Goal: Answer question/provide support

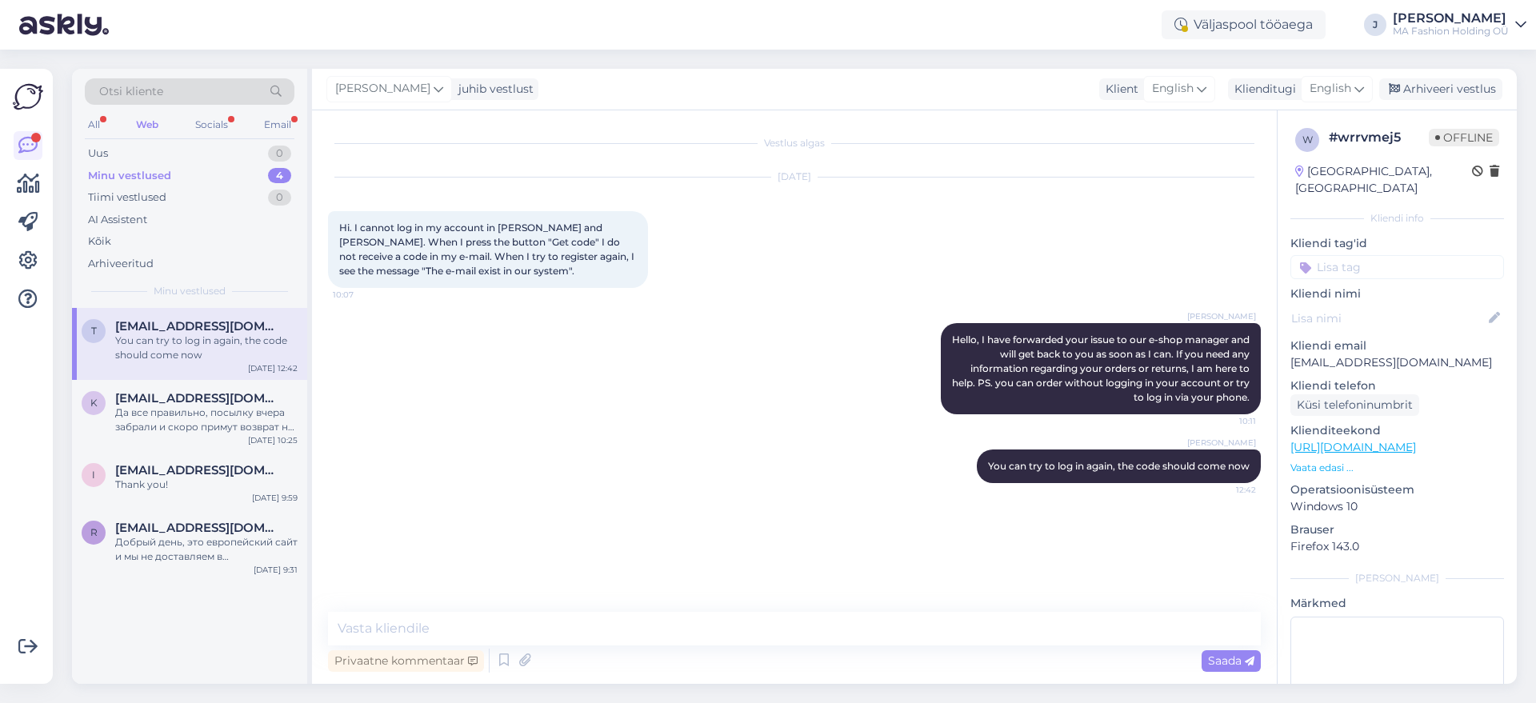
click at [217, 107] on div "Otsi kliente" at bounding box center [190, 96] width 210 height 36
click at [222, 118] on div "Socials" at bounding box center [211, 124] width 39 height 21
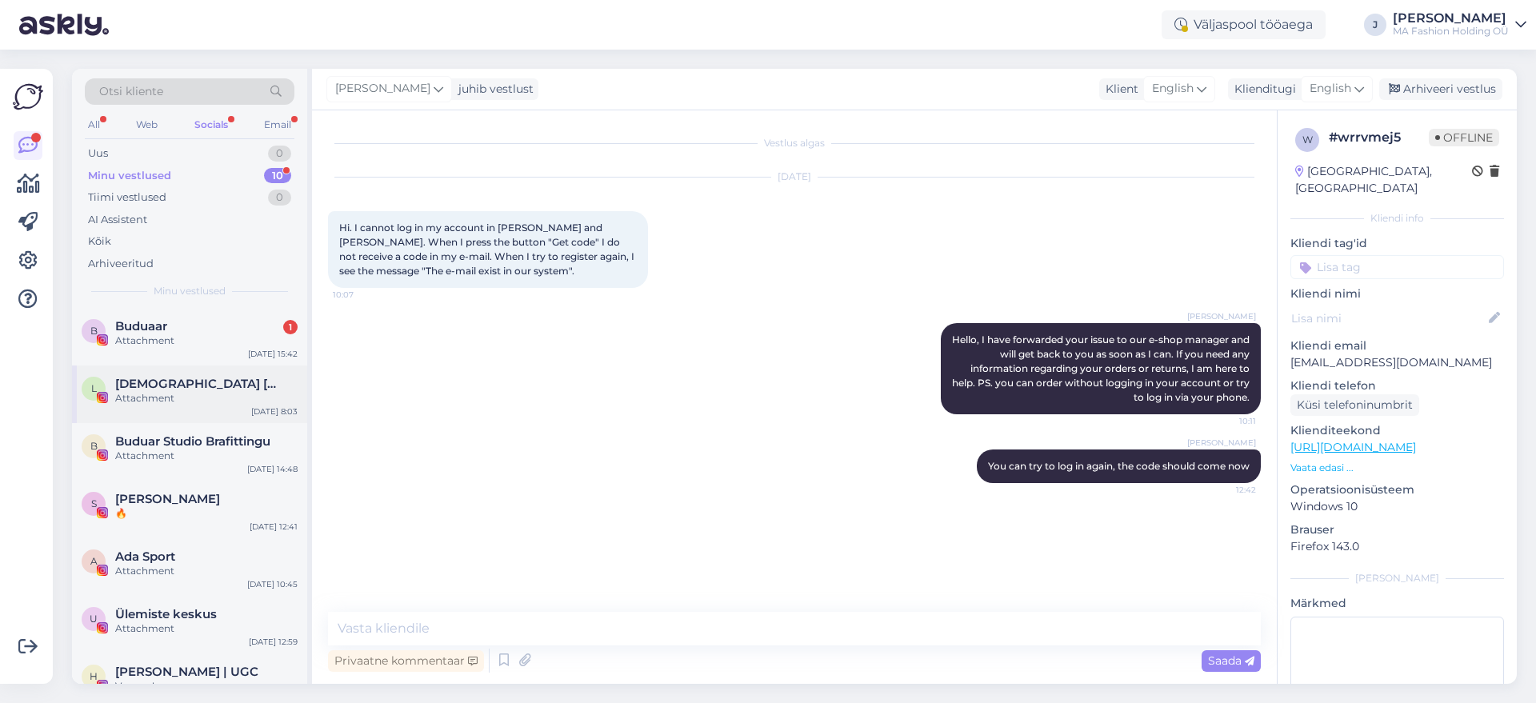
click at [223, 370] on div "L [DEMOGRAPHIC_DATA] [PERSON_NAME] 🧜‍♀️ EcoMermaid/WonderWoman 🧝🏻‍♀️Aquaprenaur…" at bounding box center [189, 395] width 235 height 58
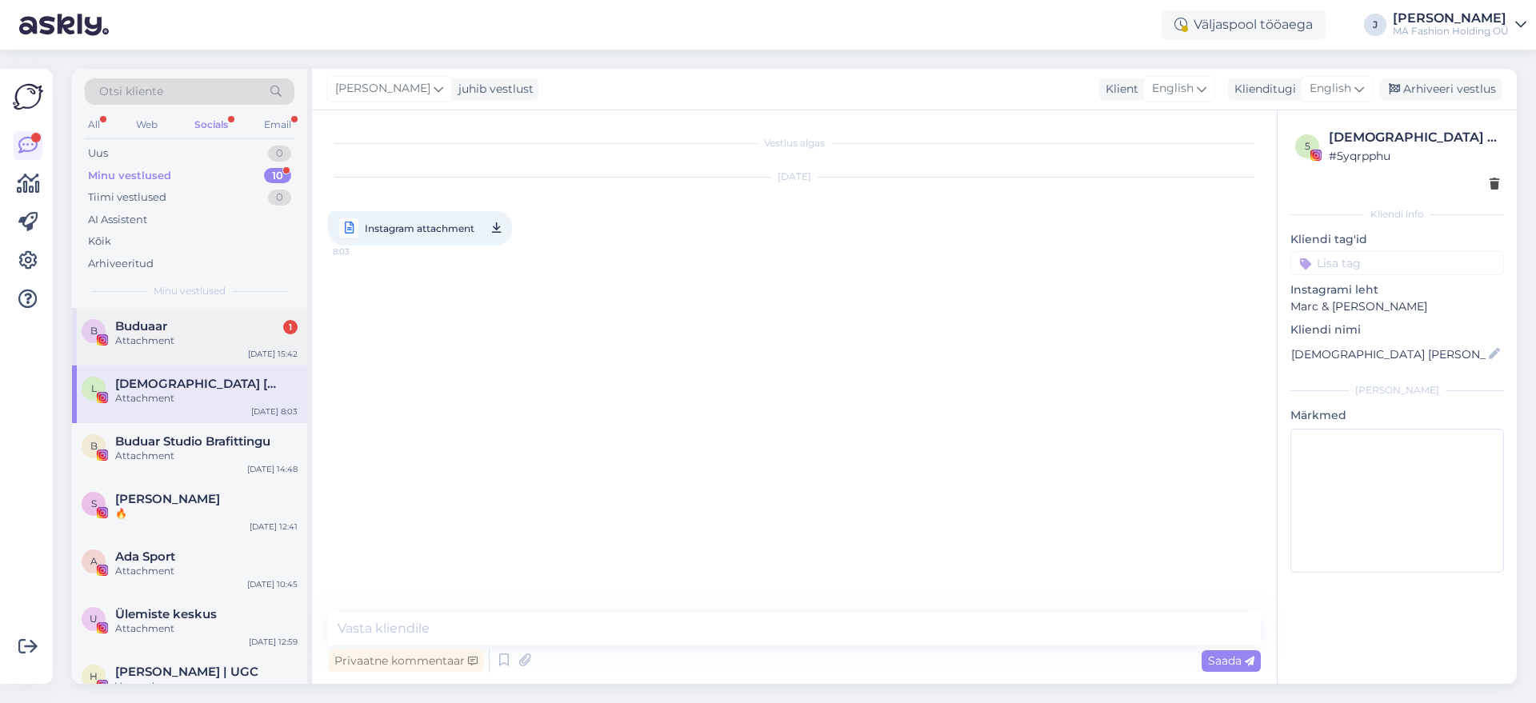
click at [236, 349] on div "B Buduaar 1 Attachment [DATE] 15:42" at bounding box center [189, 337] width 235 height 58
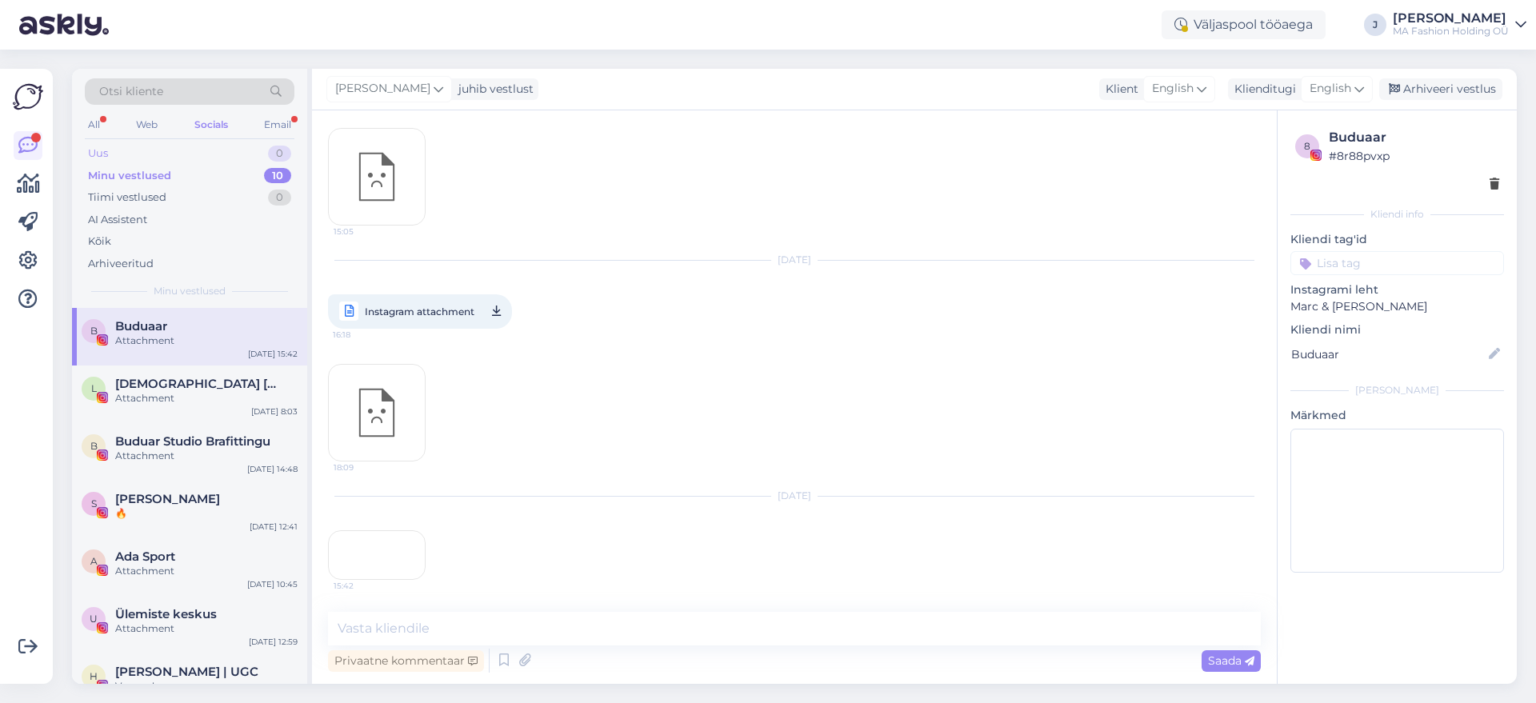
click at [245, 156] on div "Uus 0" at bounding box center [190, 153] width 210 height 22
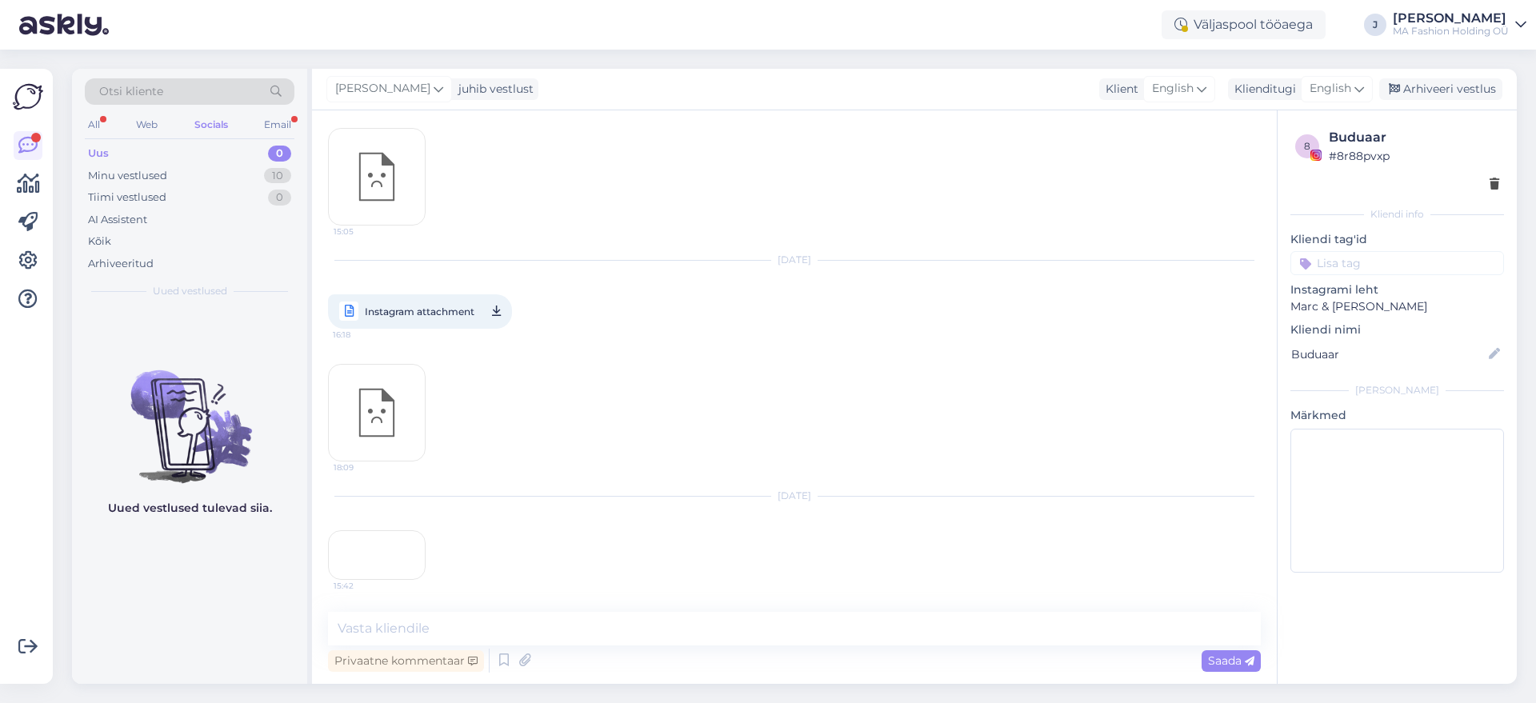
click at [283, 109] on div "Otsi kliente" at bounding box center [190, 96] width 210 height 36
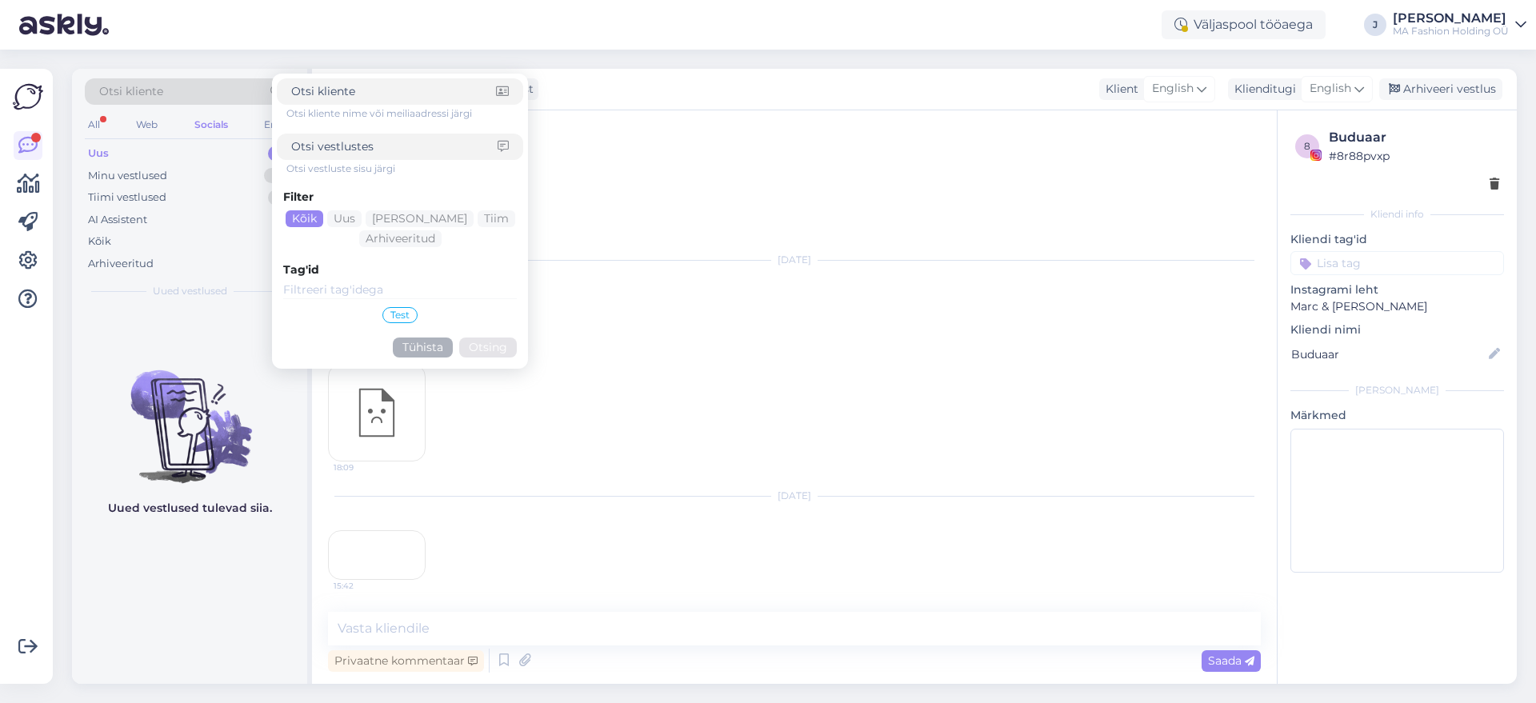
click at [284, 117] on div "Otsi kliente nime või meiliaadressi järgi Otsi vestluste sisu järgi Filter Kõik…" at bounding box center [400, 221] width 246 height 286
click at [274, 124] on form "Otsi kliente nime või meiliaadressi järgi Otsi vestluste sisu järgi Filter Kõik…" at bounding box center [400, 221] width 256 height 295
click at [267, 124] on div "Email" at bounding box center [278, 124] width 34 height 21
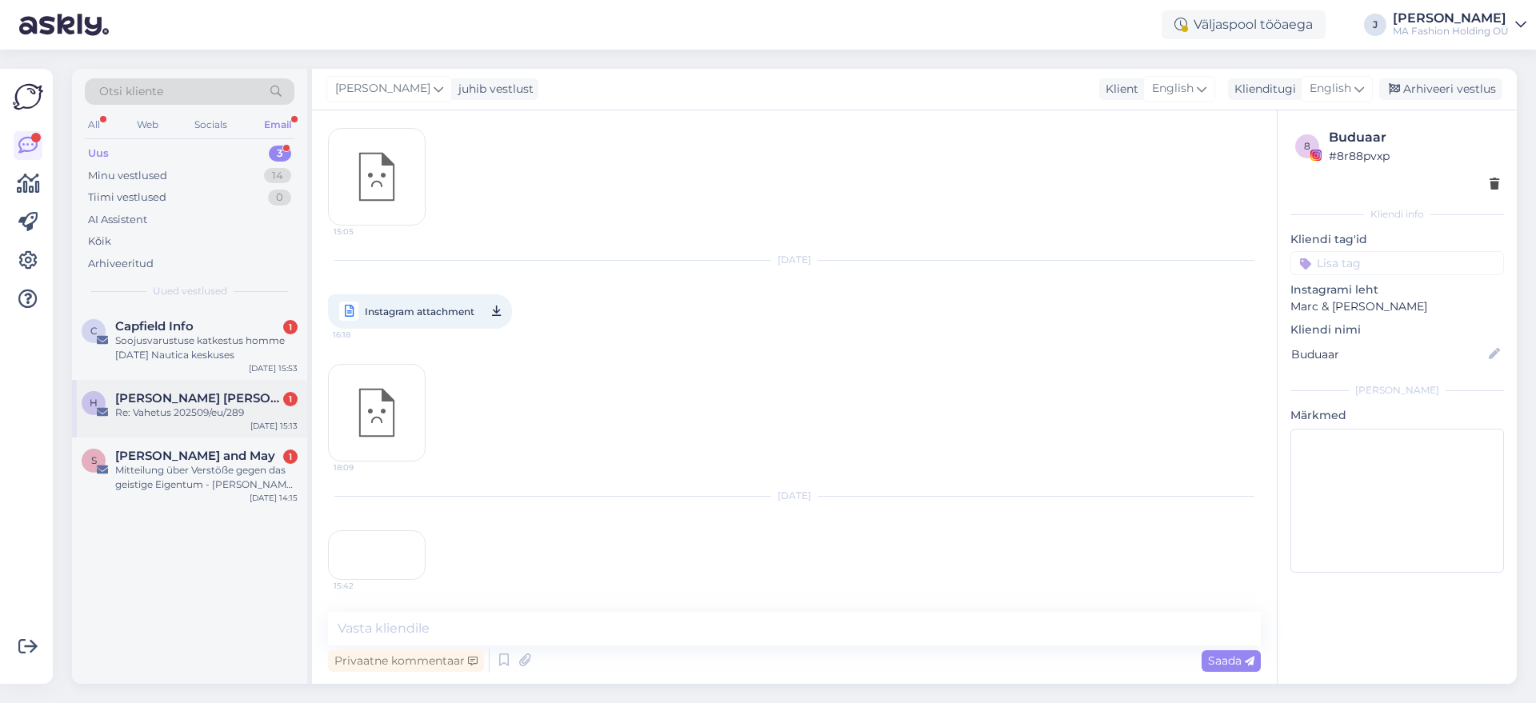
click at [206, 396] on span "[PERSON_NAME] [PERSON_NAME]" at bounding box center [198, 398] width 166 height 14
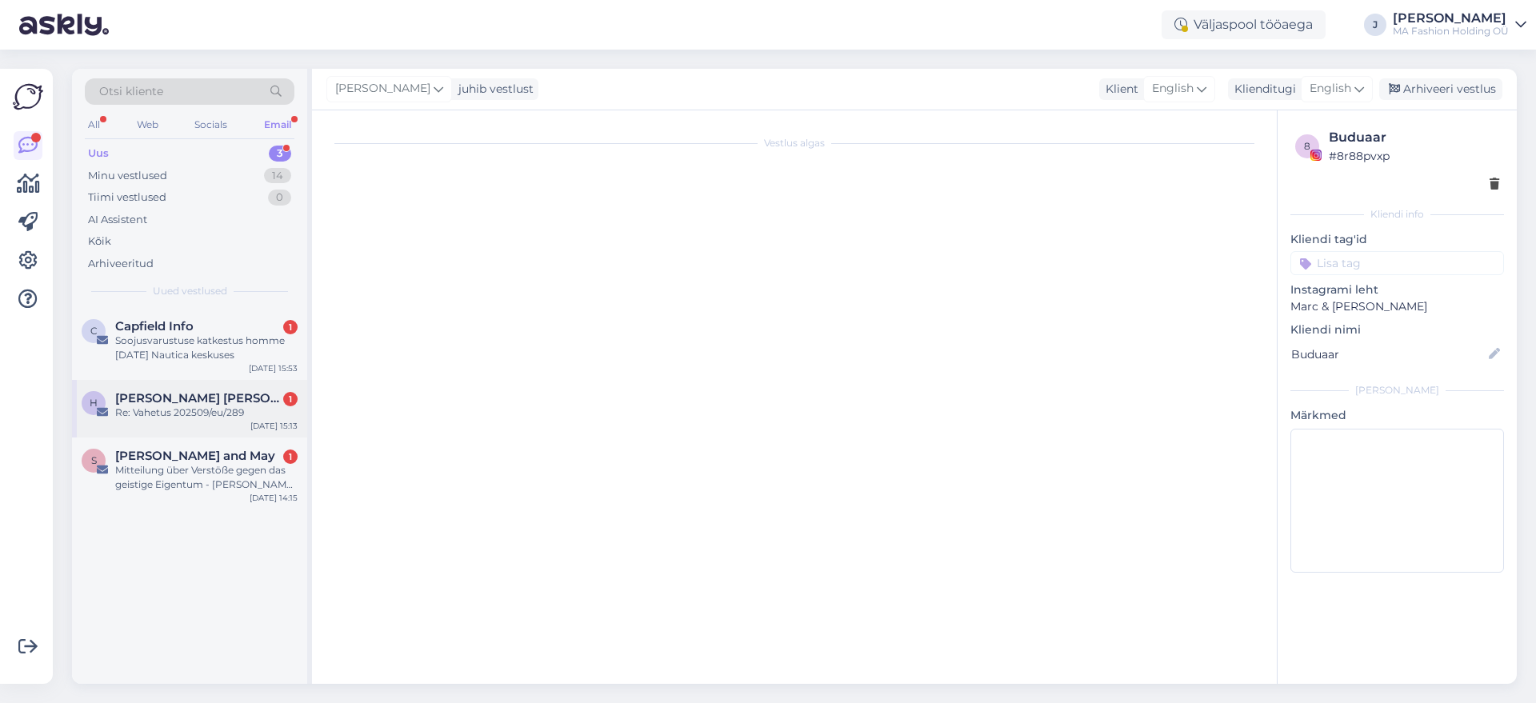
scroll to position [0, 0]
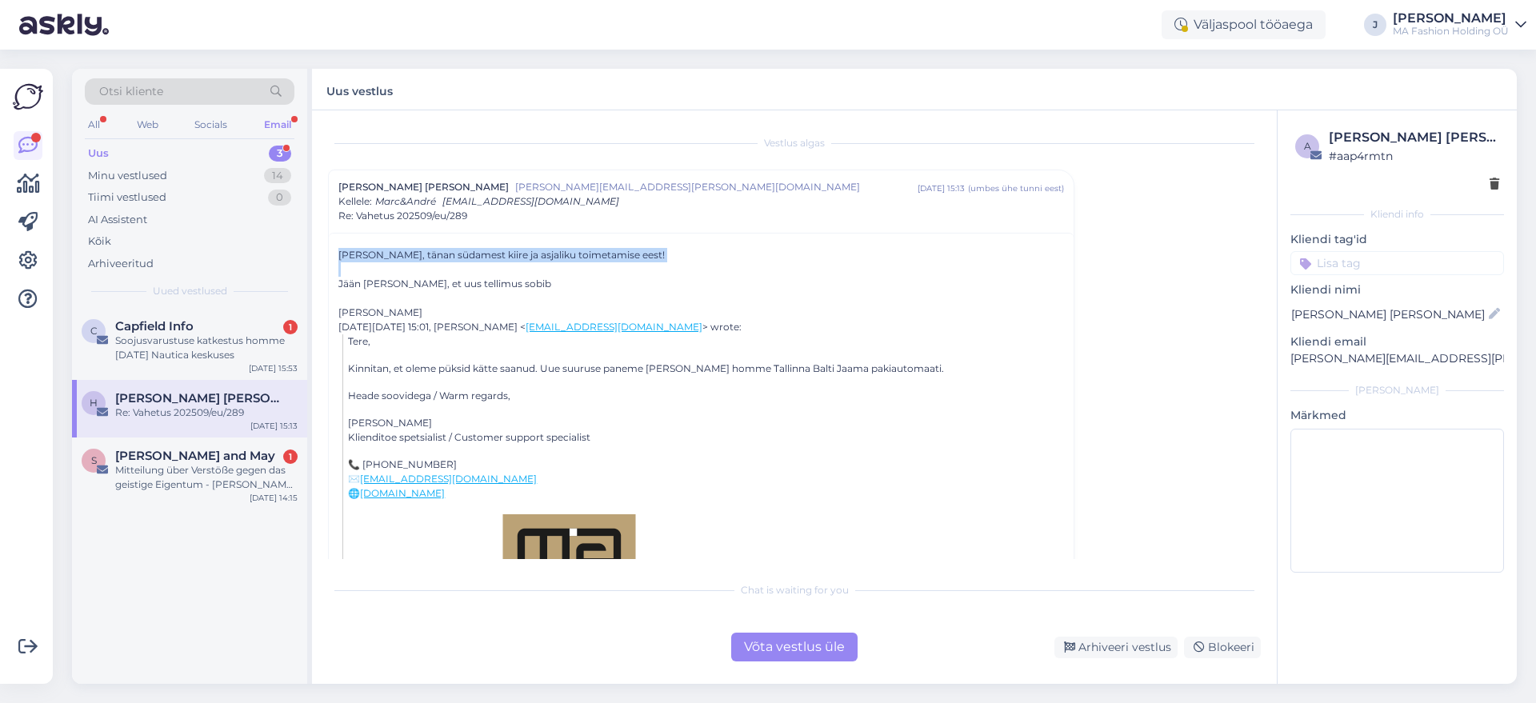
drag, startPoint x: 511, startPoint y: 271, endPoint x: 325, endPoint y: 251, distance: 187.5
click at [325, 251] on div "Vestlus algas [PERSON_NAME] [PERSON_NAME] [PERSON_NAME][EMAIL_ADDRESS][PERSON_N…" at bounding box center [794, 397] width 965 height 574
click at [378, 270] on div at bounding box center [701, 269] width 726 height 14
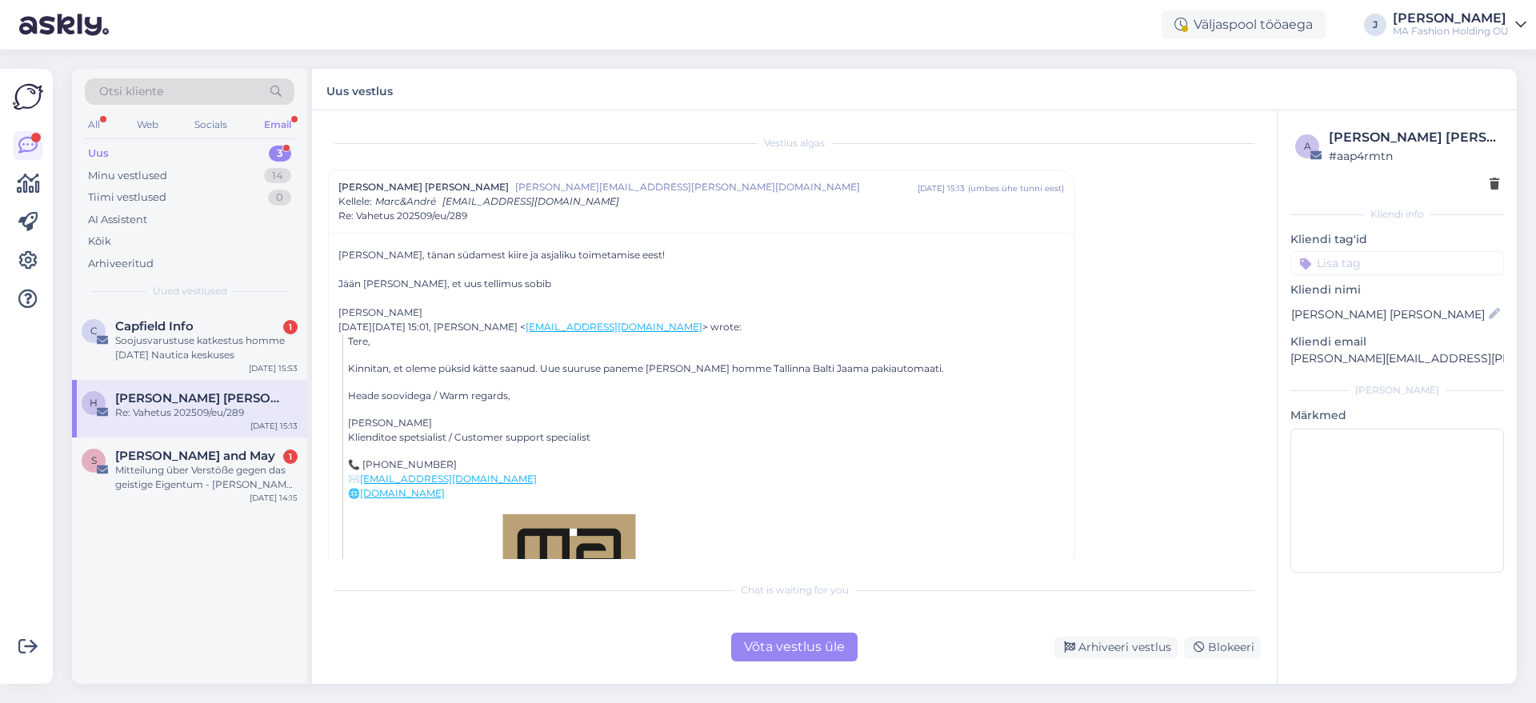
click at [424, 282] on div "Jään [PERSON_NAME], et uus tellimus sobib" at bounding box center [701, 284] width 726 height 14
click at [426, 282] on div "Jään [PERSON_NAME], et uus tellimus sobib" at bounding box center [701, 284] width 726 height 14
click at [478, 288] on div "Jään [PERSON_NAME], et uus tellimus sobib" at bounding box center [701, 284] width 726 height 14
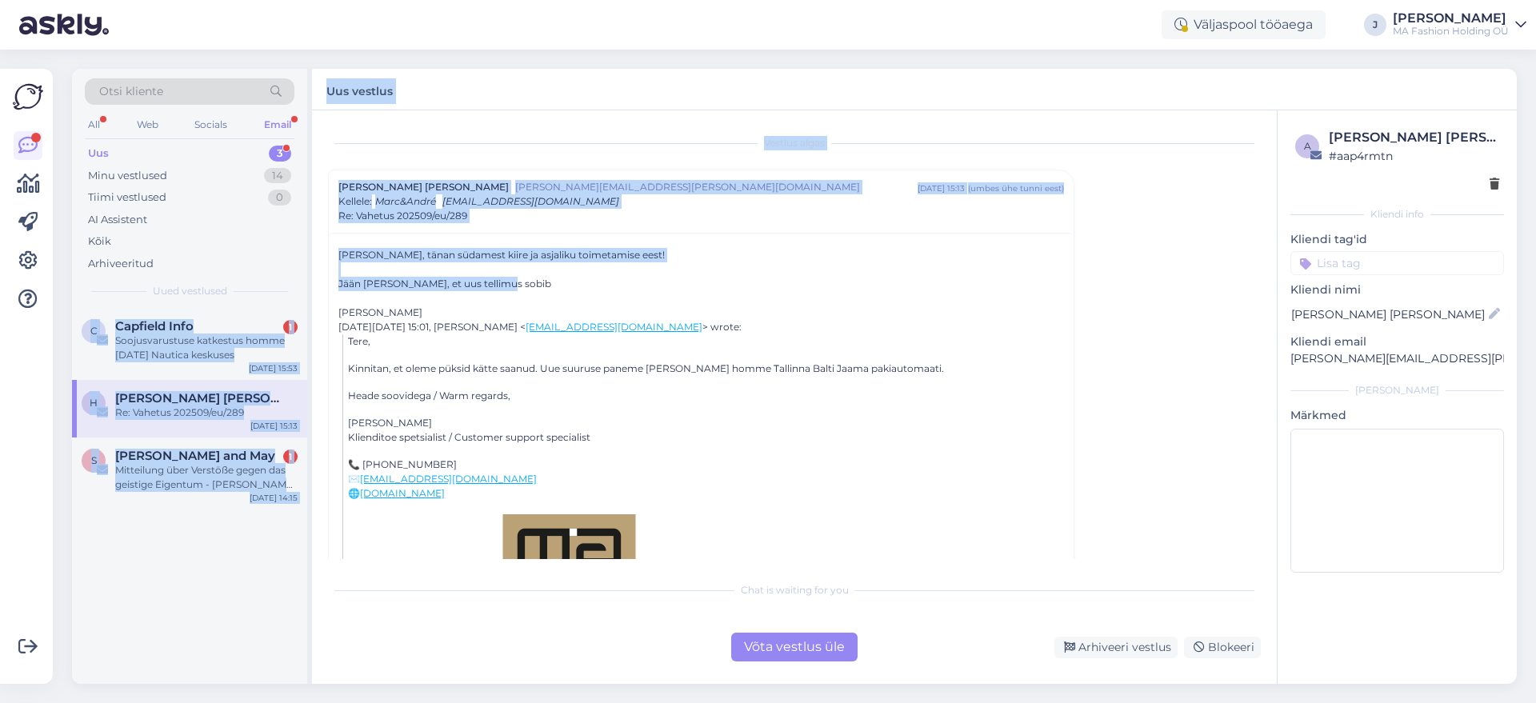
drag, startPoint x: 515, startPoint y: 282, endPoint x: 296, endPoint y: 239, distance: 223.4
click at [296, 239] on div "Otsi kliente All Web Socials Email Uus 3 Minu vestlused 14 Tiimi vestlused 0 AI…" at bounding box center [794, 376] width 1445 height 615
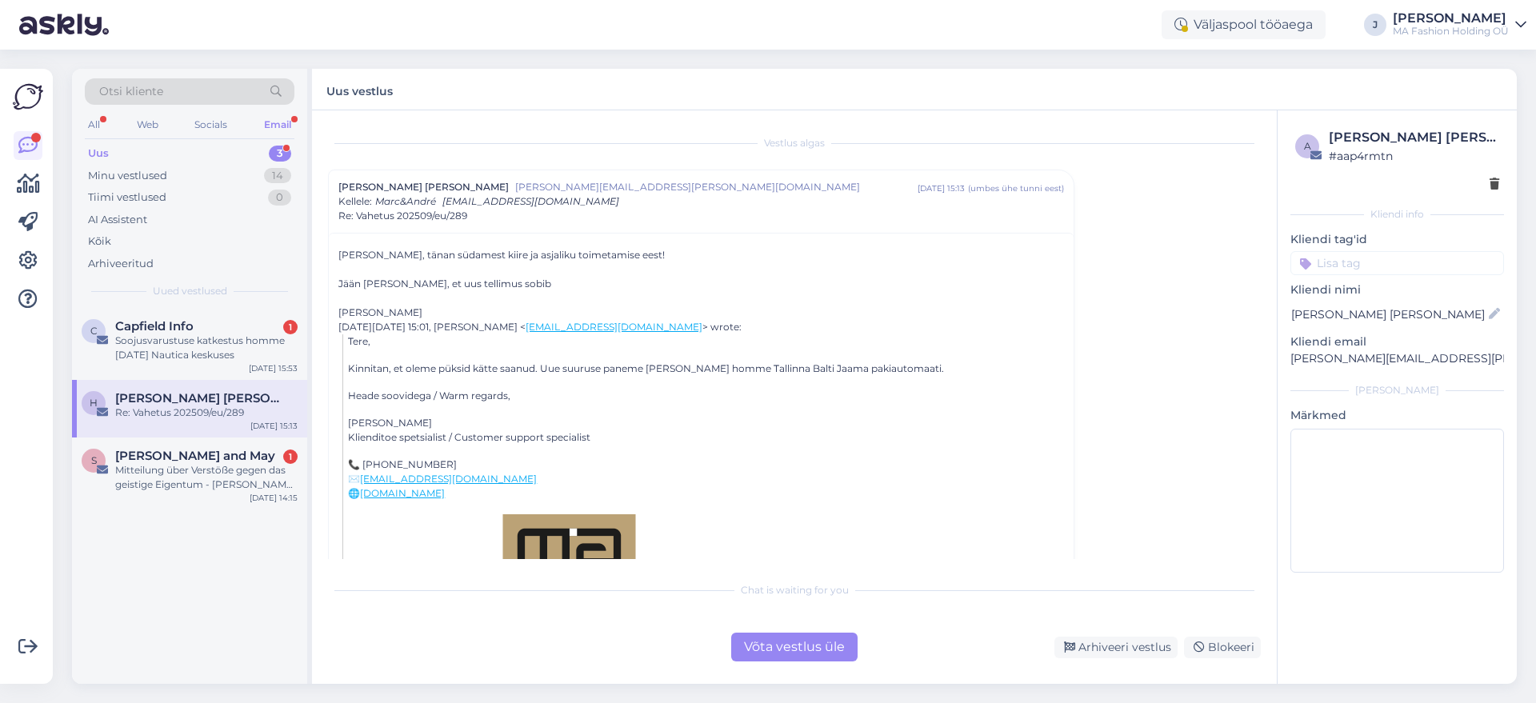
click at [818, 663] on div "Vestlus algas [PERSON_NAME] [PERSON_NAME] [PERSON_NAME][EMAIL_ADDRESS][PERSON_N…" at bounding box center [794, 397] width 965 height 574
click at [759, 656] on div "Võta vestlus üle" at bounding box center [794, 647] width 126 height 29
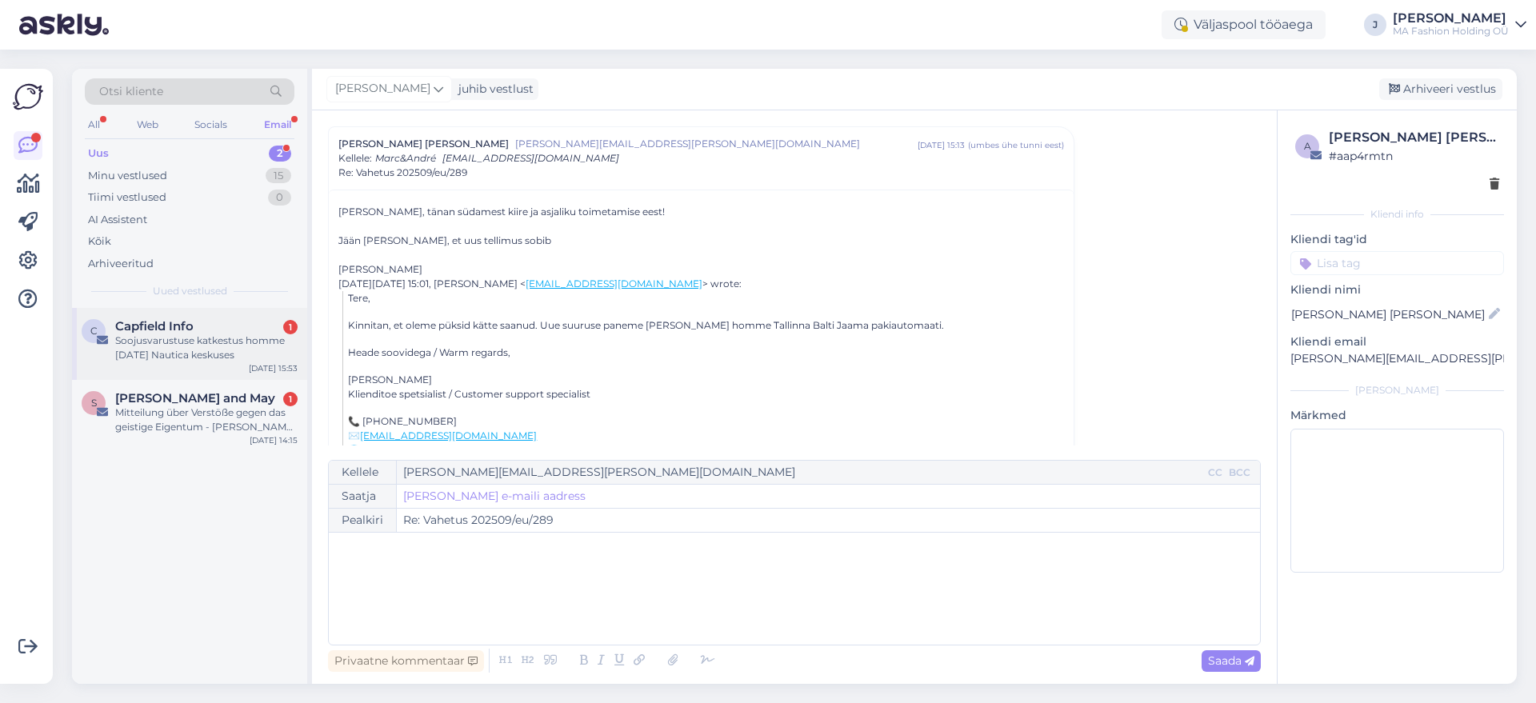
click at [211, 358] on div "Soojusvarustuse katkestus homme [DATE] Nautica keskuses" at bounding box center [206, 348] width 182 height 29
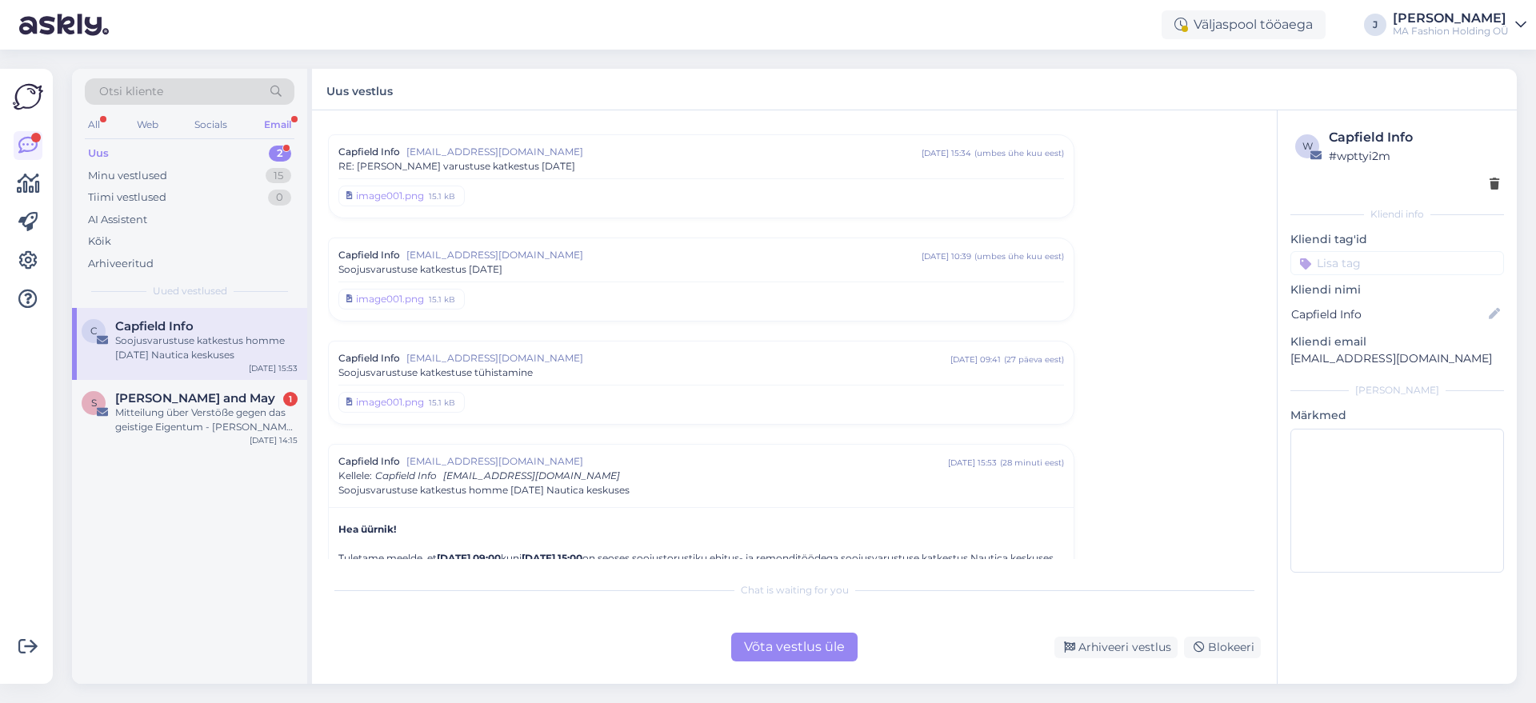
click at [758, 647] on div "Võta vestlus üle" at bounding box center [794, 647] width 126 height 29
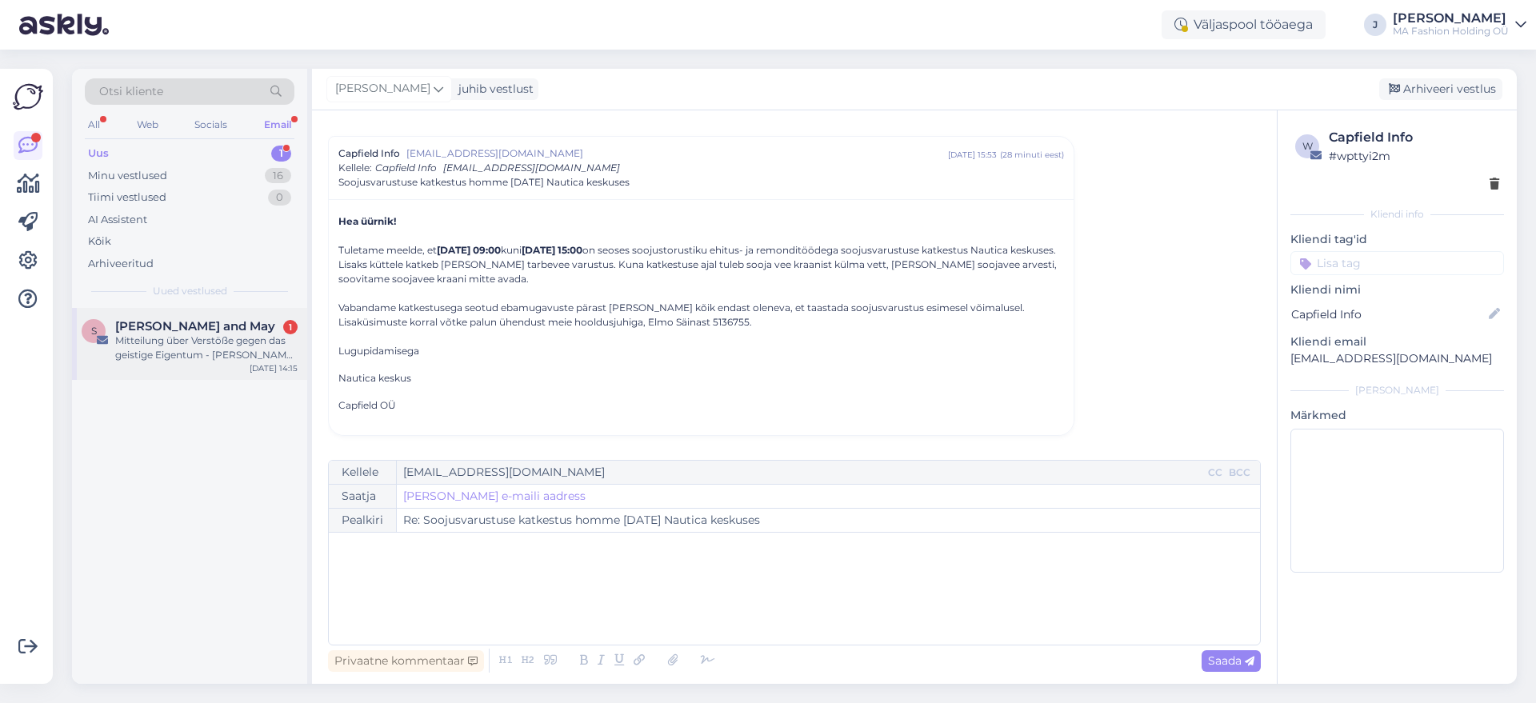
click at [226, 377] on div "S [PERSON_NAME] and [DATE] Mitteilung über Verstöße gegen das geistige Eigentum…" at bounding box center [189, 344] width 235 height 72
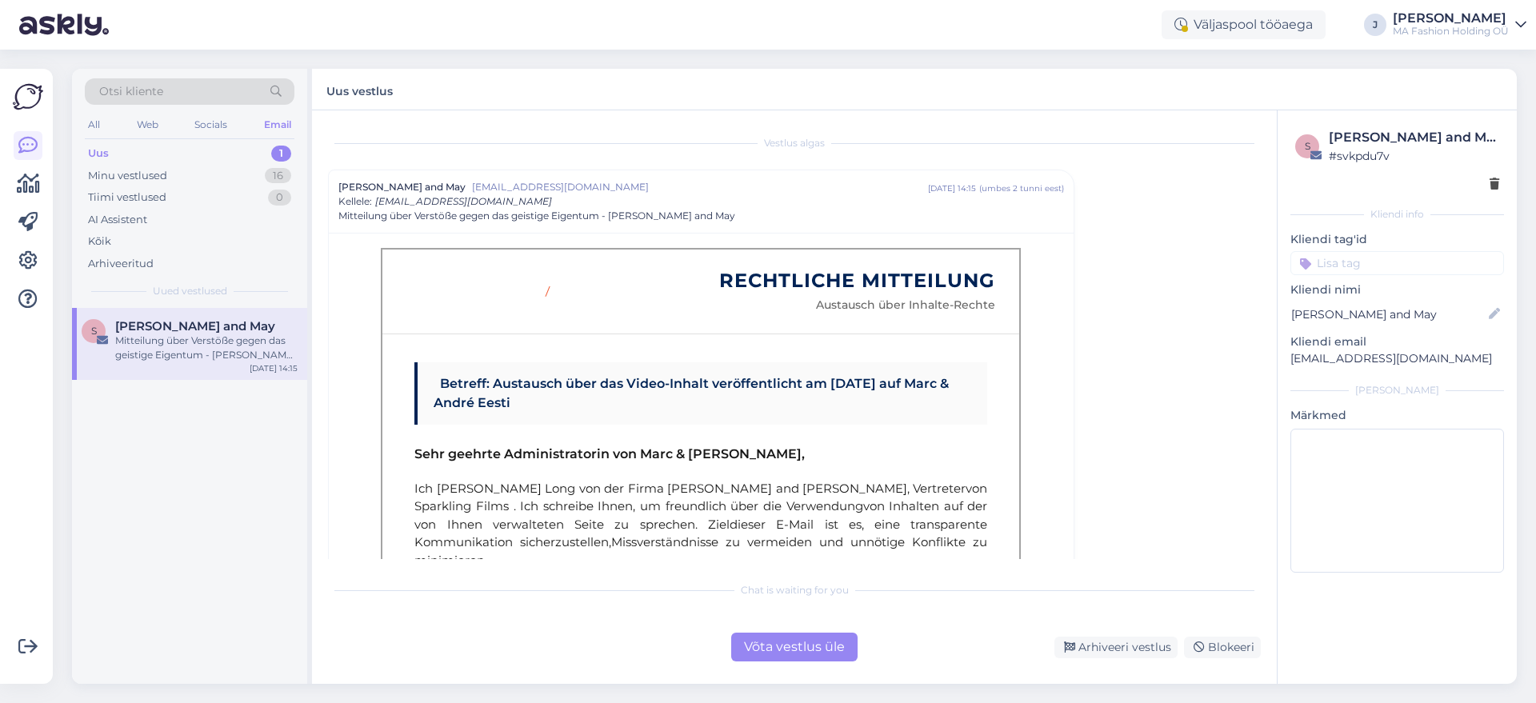
click at [762, 654] on div "Võta vestlus üle" at bounding box center [794, 647] width 126 height 29
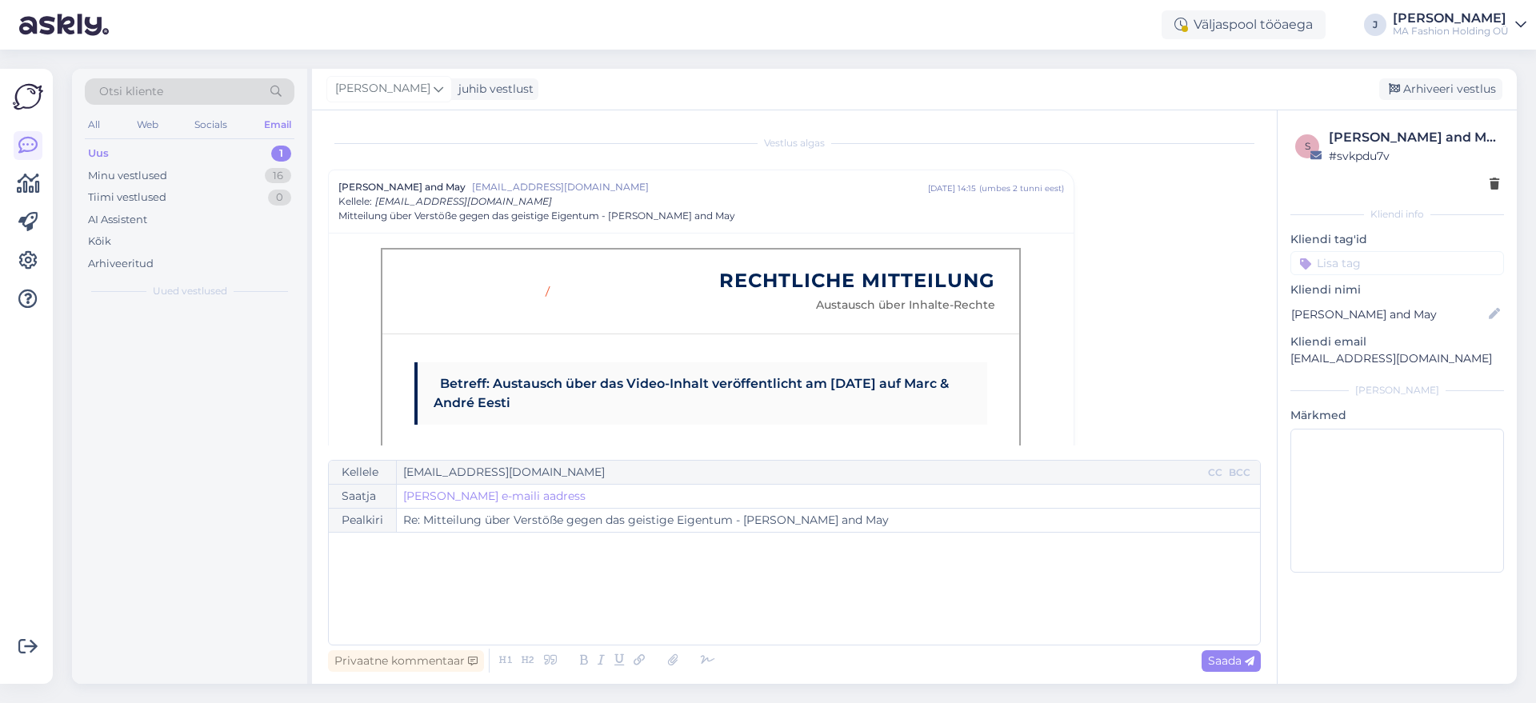
scroll to position [43, 0]
